Goal: Task Accomplishment & Management: Complete application form

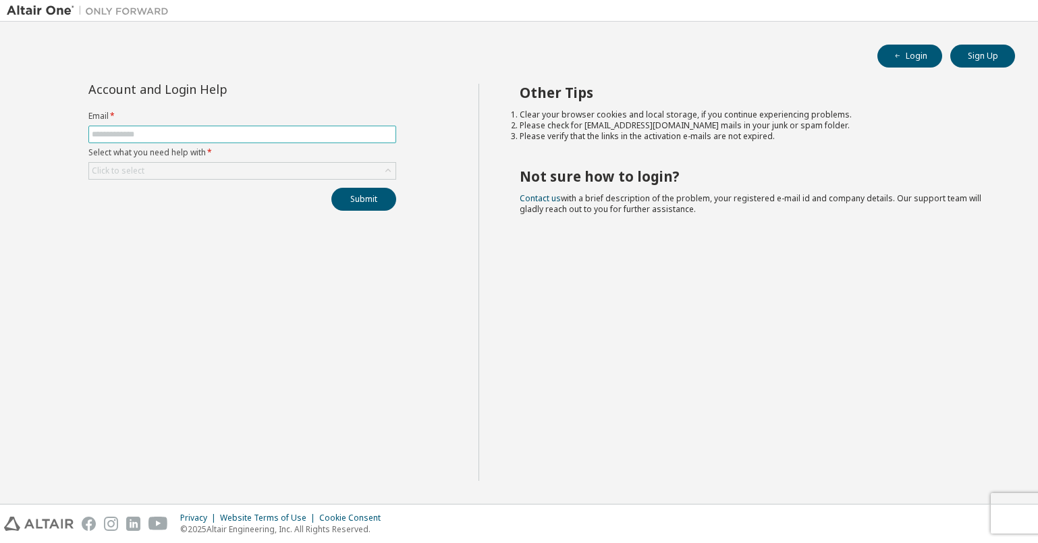
click at [262, 133] on input "text" at bounding box center [242, 134] width 301 height 11
type input "**********"
click at [351, 196] on button "Submit" at bounding box center [363, 199] width 65 height 23
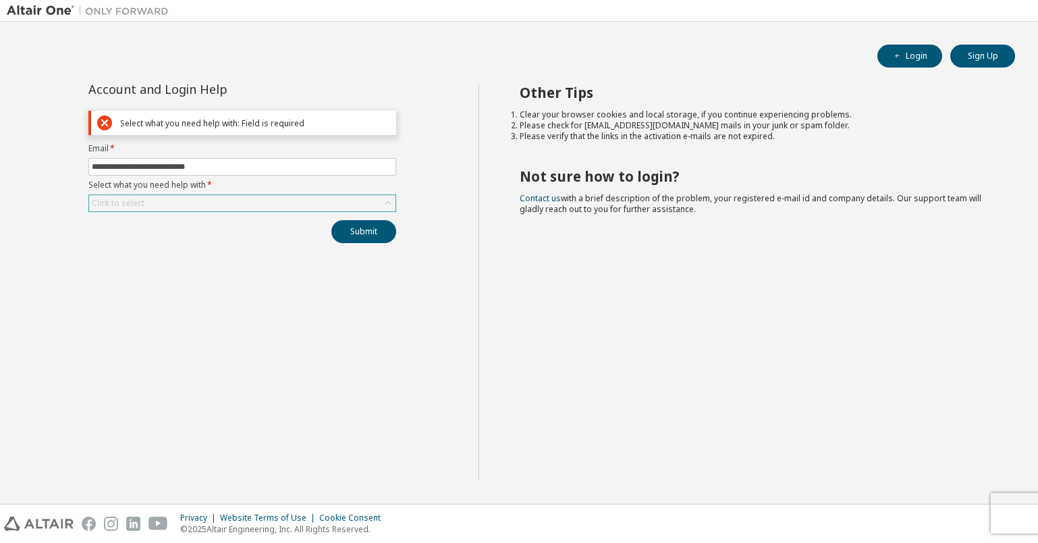
click at [242, 204] on div "Click to select" at bounding box center [242, 203] width 306 height 16
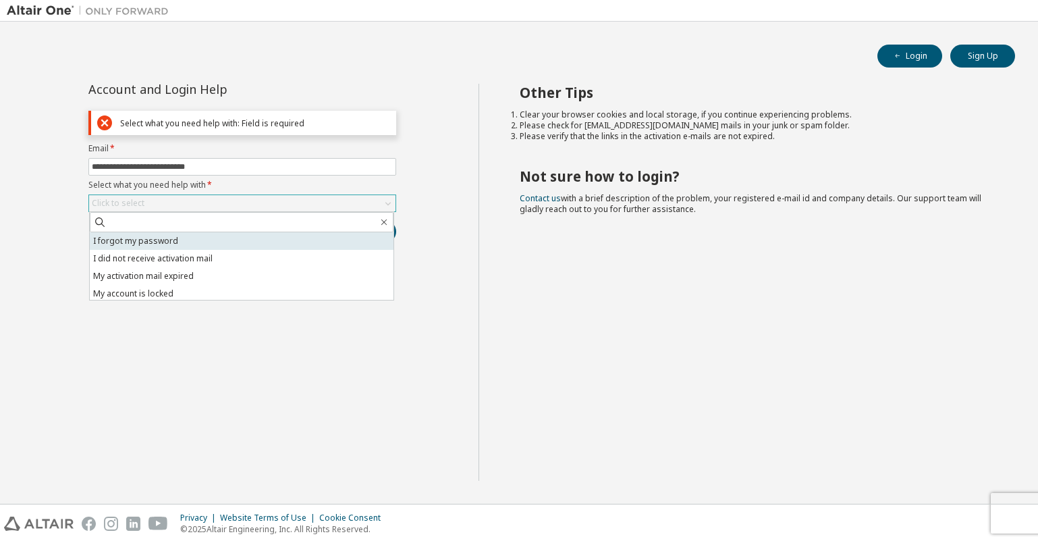
click at [222, 240] on li "I forgot my password" at bounding box center [242, 241] width 304 height 18
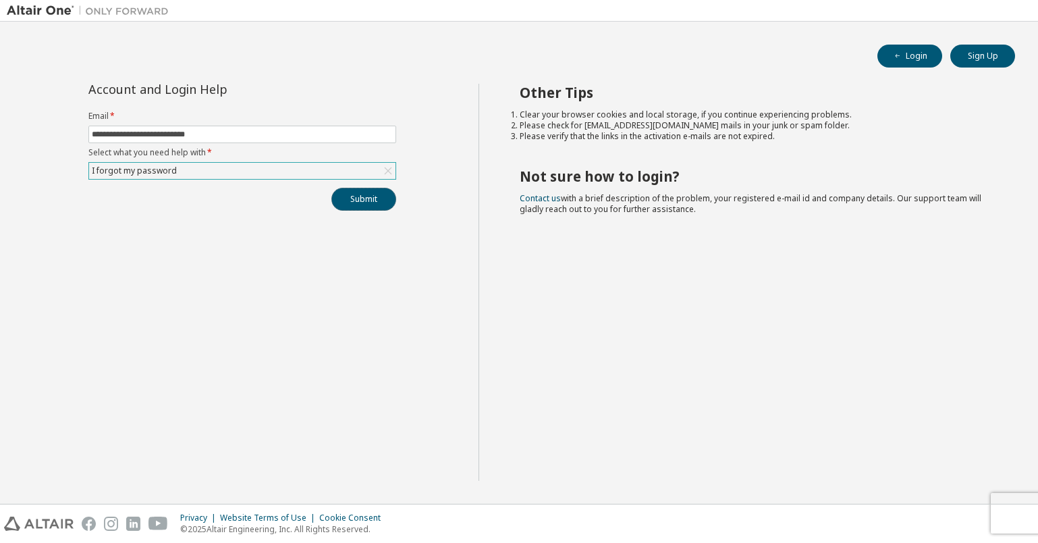
click at [358, 206] on button "Submit" at bounding box center [363, 199] width 65 height 23
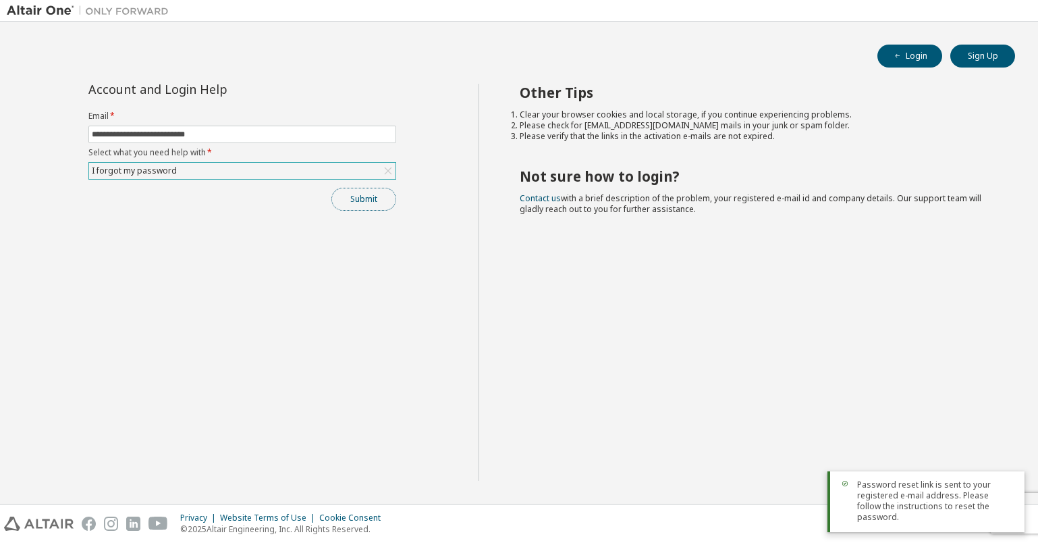
click at [354, 198] on button "Submit" at bounding box center [363, 199] width 65 height 23
